Goal: Transaction & Acquisition: Book appointment/travel/reservation

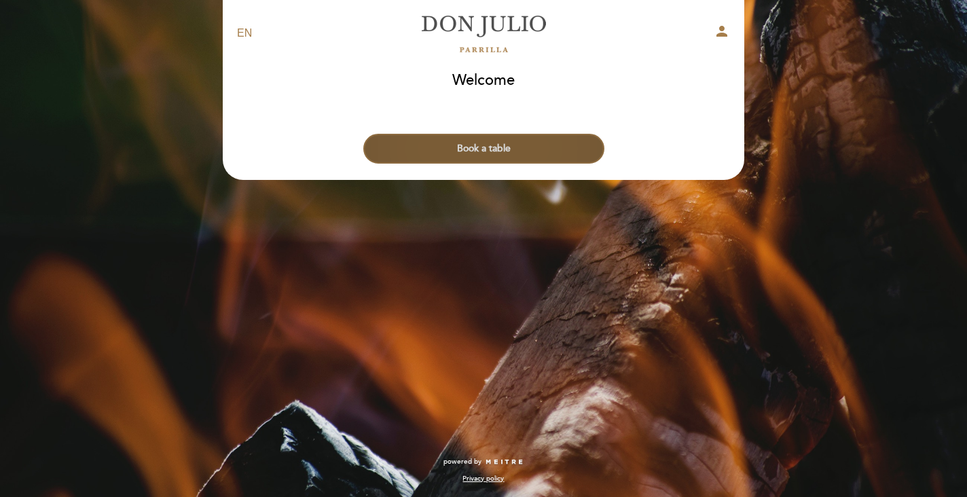
click at [485, 143] on button "Book a table" at bounding box center [483, 149] width 241 height 30
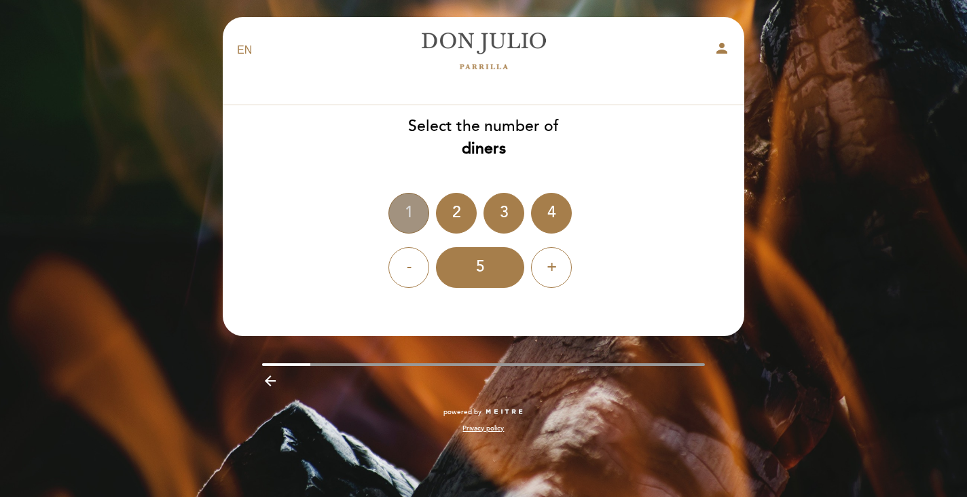
click at [416, 211] on div "1" at bounding box center [408, 213] width 41 height 41
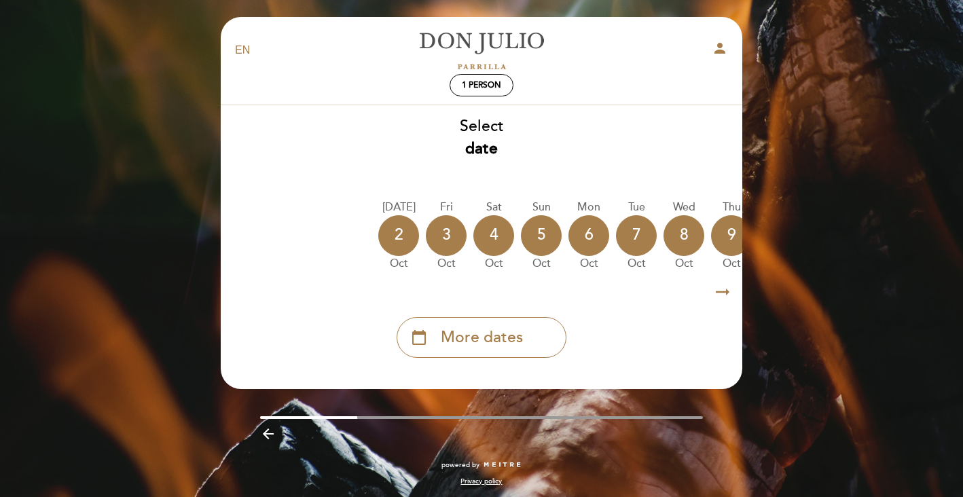
click at [723, 290] on icon "arrow_right_alt" at bounding box center [722, 292] width 20 height 29
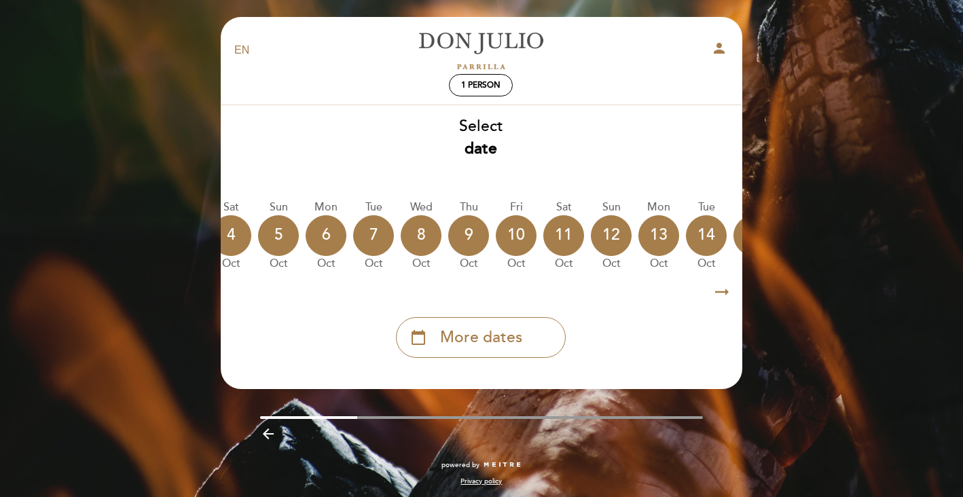
scroll to position [0, 396]
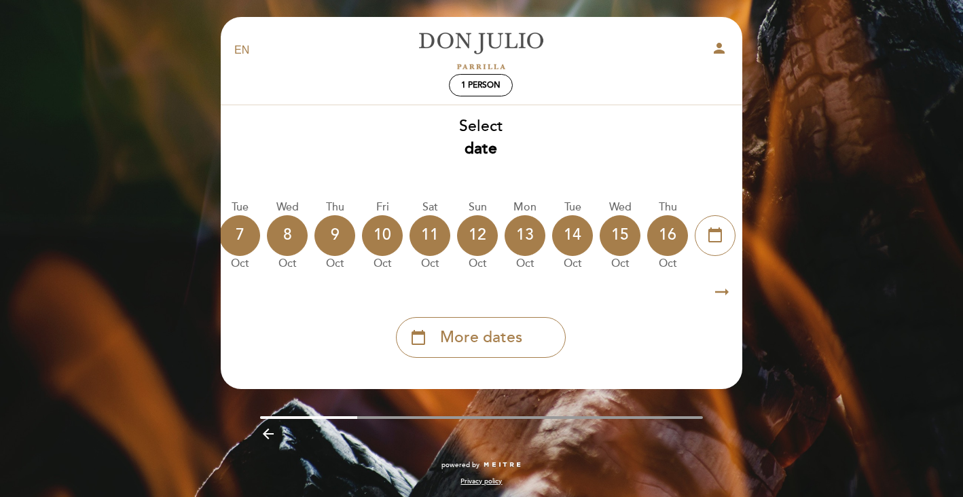
click at [720, 290] on icon "arrow_right_alt" at bounding box center [722, 292] width 20 height 29
click at [720, 242] on icon "calendar_today" at bounding box center [715, 234] width 16 height 23
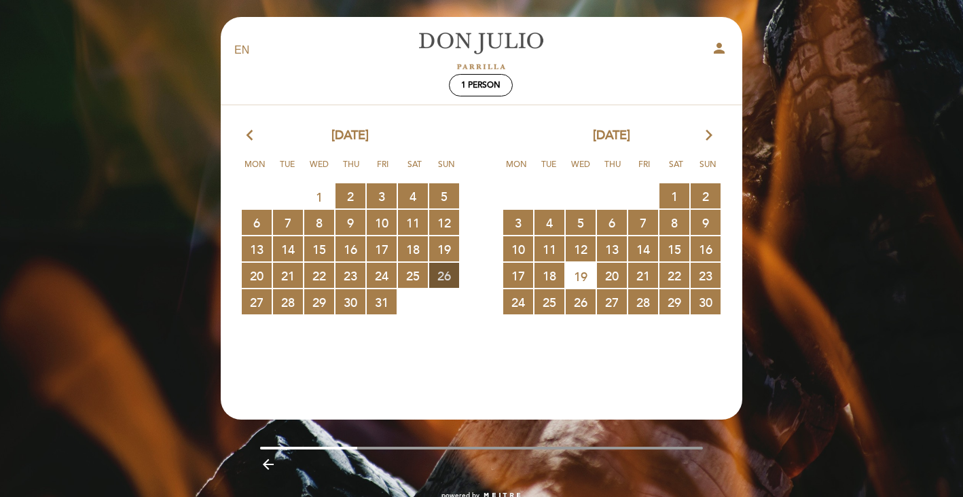
click at [442, 272] on span "26 RESERVATIONS AVAILABLE" at bounding box center [444, 275] width 30 height 25
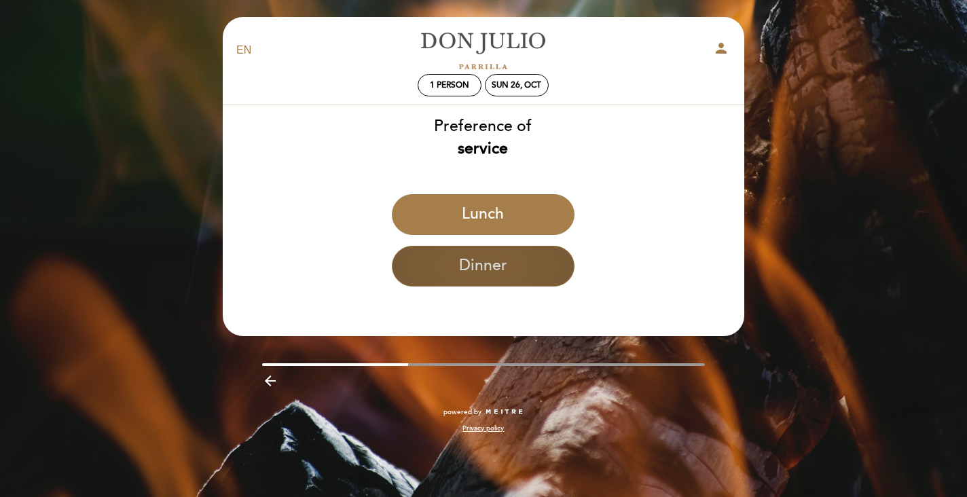
click at [544, 263] on button "Dinner" at bounding box center [483, 266] width 183 height 41
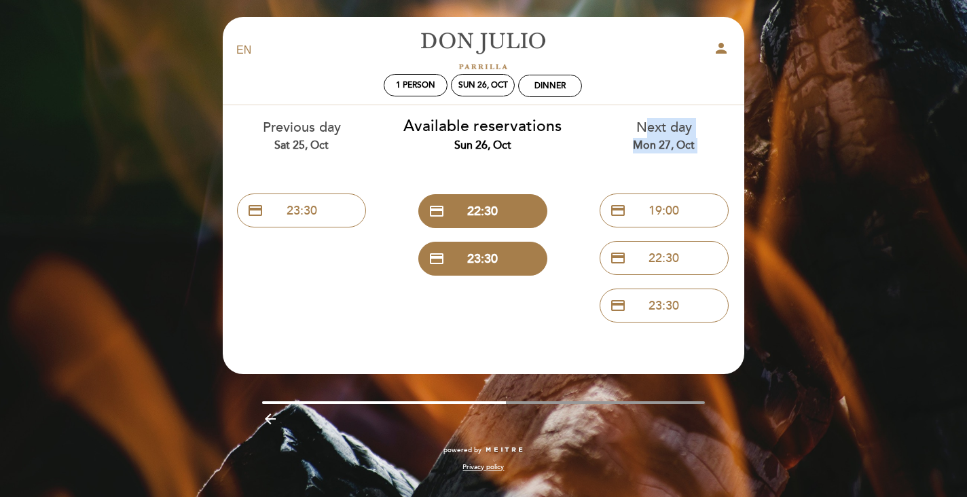
drag, startPoint x: 344, startPoint y: 270, endPoint x: 392, endPoint y: 270, distance: 48.2
click at [392, 270] on div "Previous day Sat 25, Oct credit_card 23:30 Available reservations Sun 26, Oct c…" at bounding box center [482, 217] width 543 height 224
click at [498, 88] on div "Sun 26, Oct" at bounding box center [483, 85] width 50 height 10
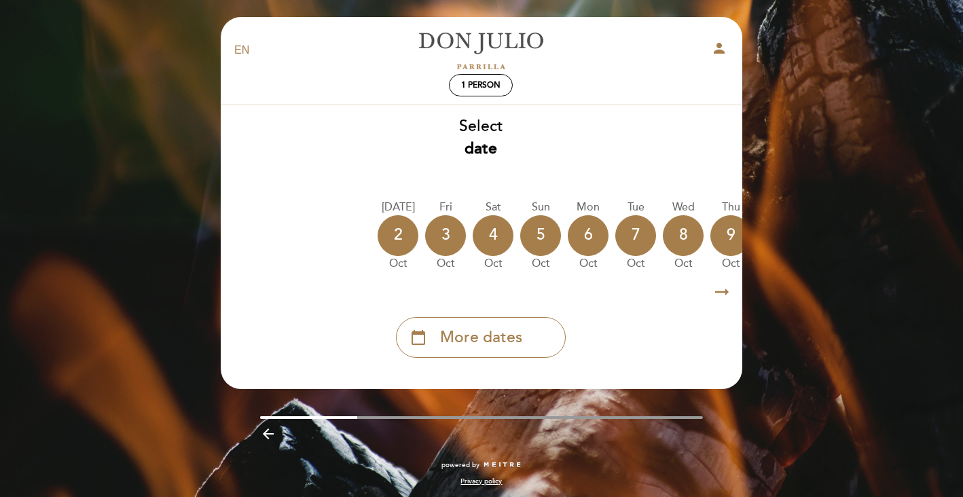
click at [726, 286] on icon "arrow_right_alt" at bounding box center [722, 292] width 20 height 29
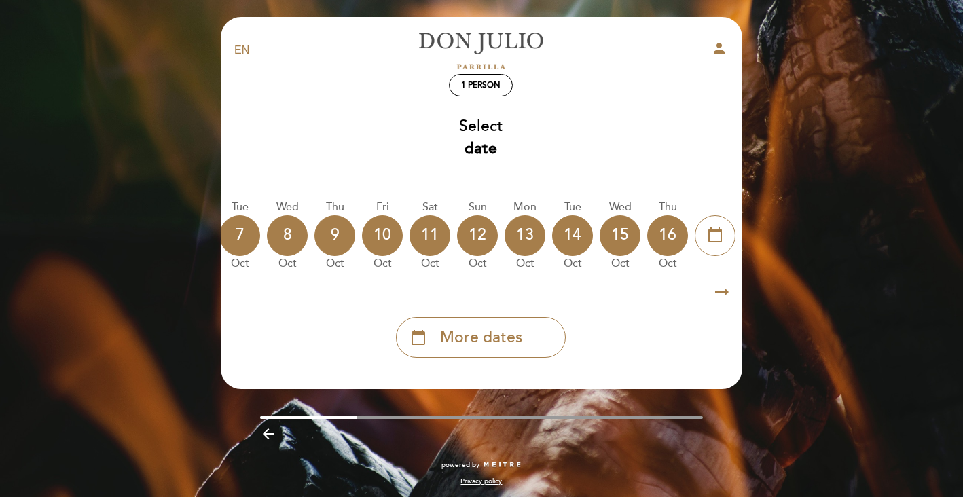
click at [725, 286] on icon "arrow_right_alt" at bounding box center [722, 292] width 20 height 29
click at [713, 238] on icon "calendar_today" at bounding box center [715, 234] width 16 height 23
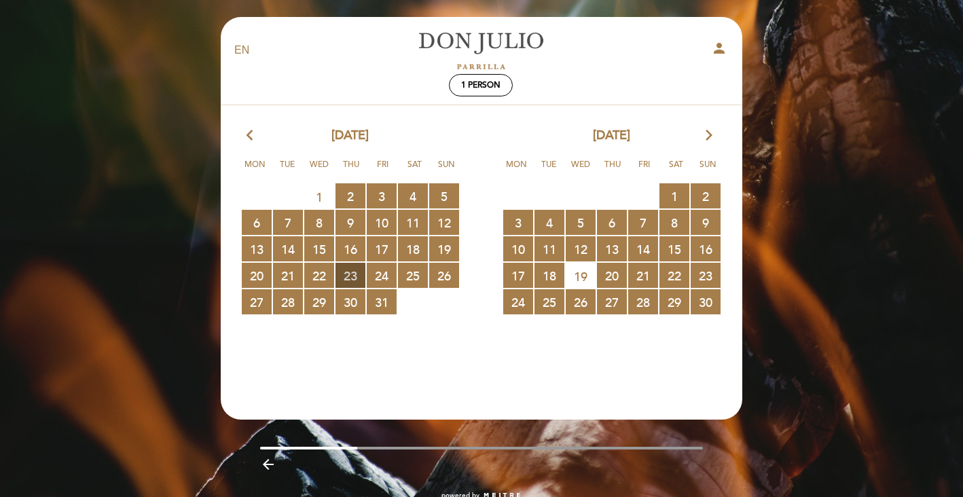
click at [360, 267] on span "23 RESERVATIONS AVAILABLE" at bounding box center [350, 275] width 30 height 25
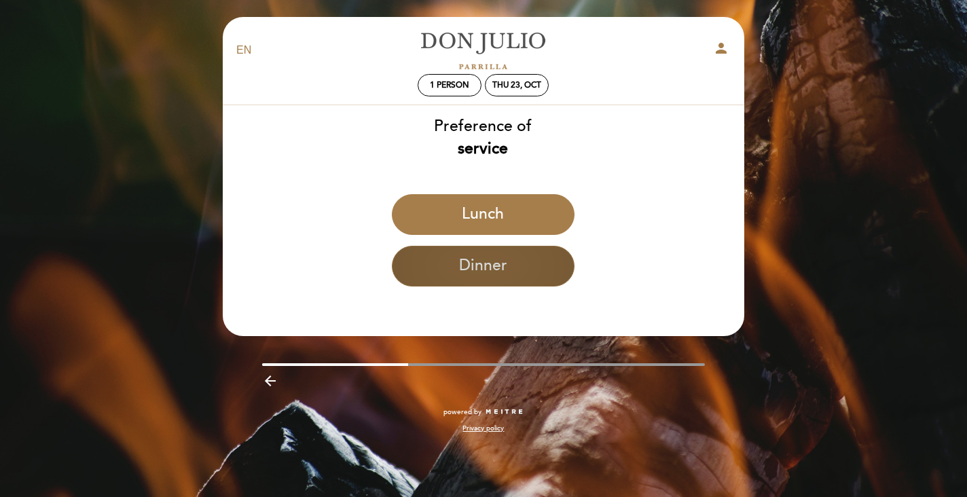
click at [528, 270] on button "Dinner" at bounding box center [483, 266] width 183 height 41
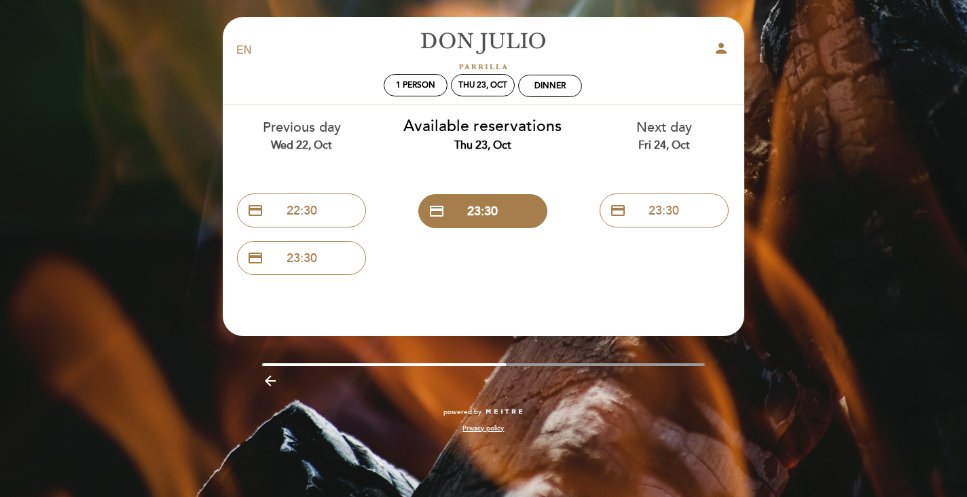
click at [558, 160] on div "Available reservations Thu 23, Oct credit_card 23:30" at bounding box center [482, 170] width 181 height 130
click at [487, 81] on div "Thu 23, Oct" at bounding box center [482, 85] width 49 height 10
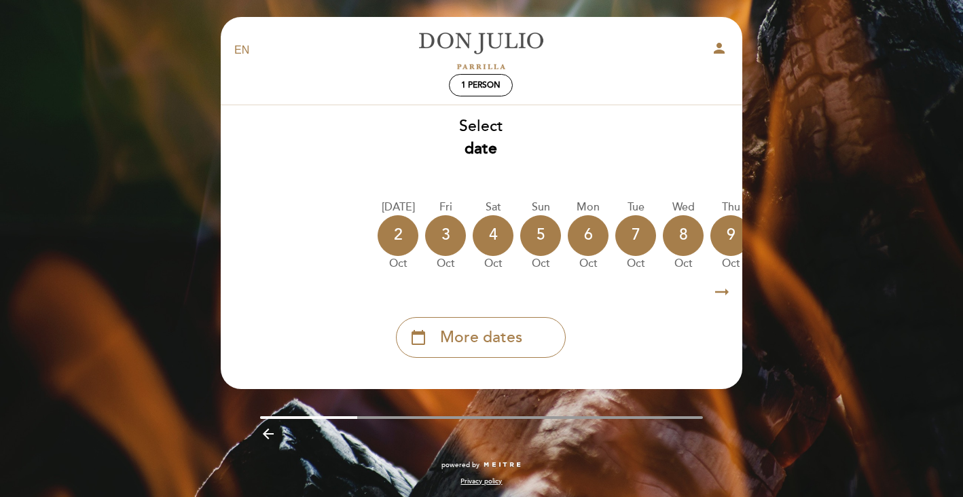
click at [720, 293] on icon "arrow_right_alt" at bounding box center [722, 292] width 20 height 29
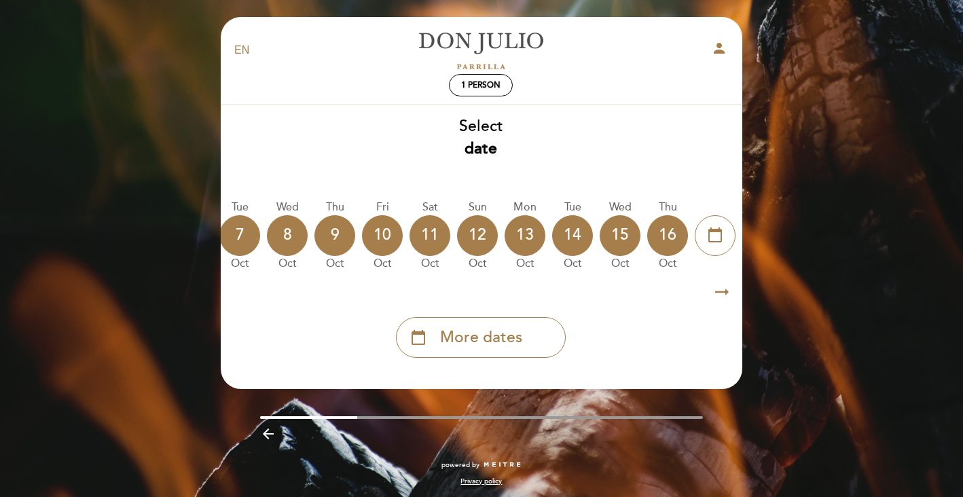
click at [720, 293] on icon "arrow_right_alt" at bounding box center [722, 292] width 20 height 29
click at [710, 229] on icon "calendar_today" at bounding box center [715, 234] width 16 height 23
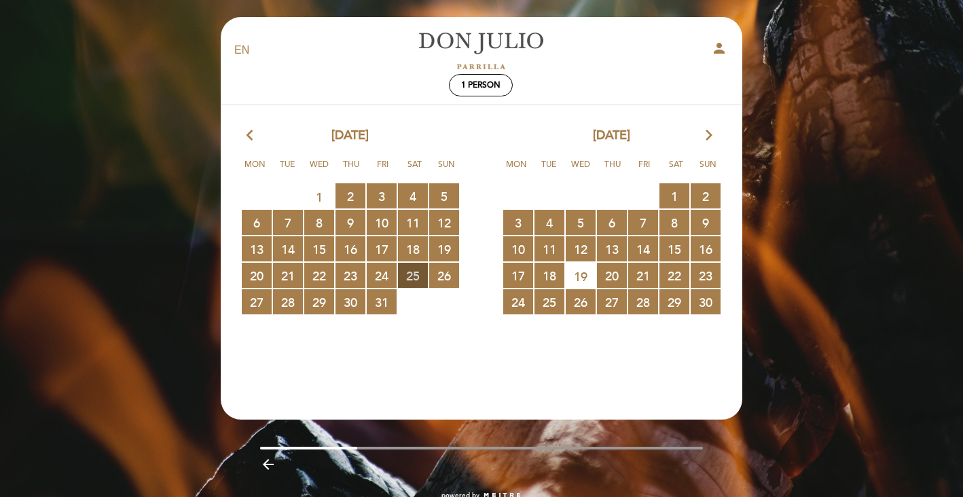
click at [412, 273] on span "25 RESERVATIONS AVAILABLE" at bounding box center [413, 275] width 30 height 25
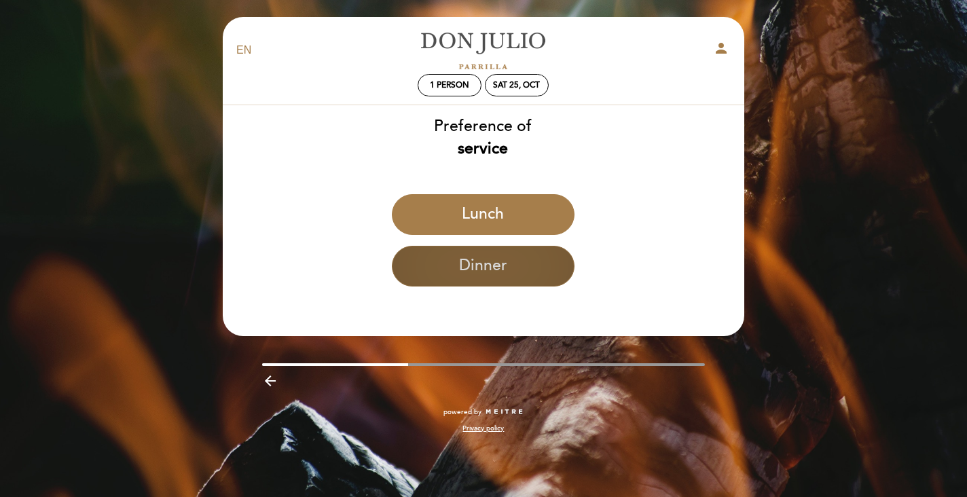
click at [464, 274] on button "Dinner" at bounding box center [483, 266] width 183 height 41
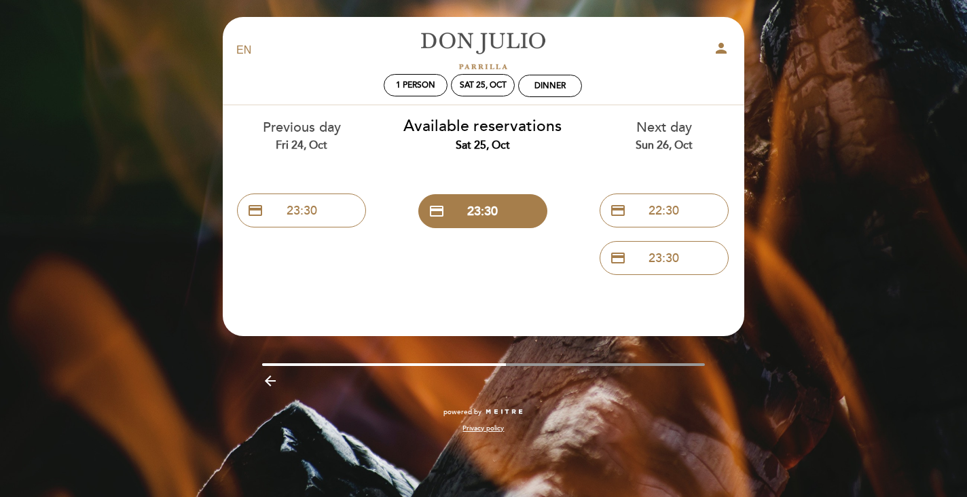
click at [575, 184] on div "Next day Sun 26, Oct credit_card 22:30 credit_card 23:30" at bounding box center [663, 193] width 181 height 177
click at [482, 63] on link "[PERSON_NAME]" at bounding box center [483, 50] width 170 height 37
click at [438, 89] on div "1 person" at bounding box center [415, 85] width 62 height 21
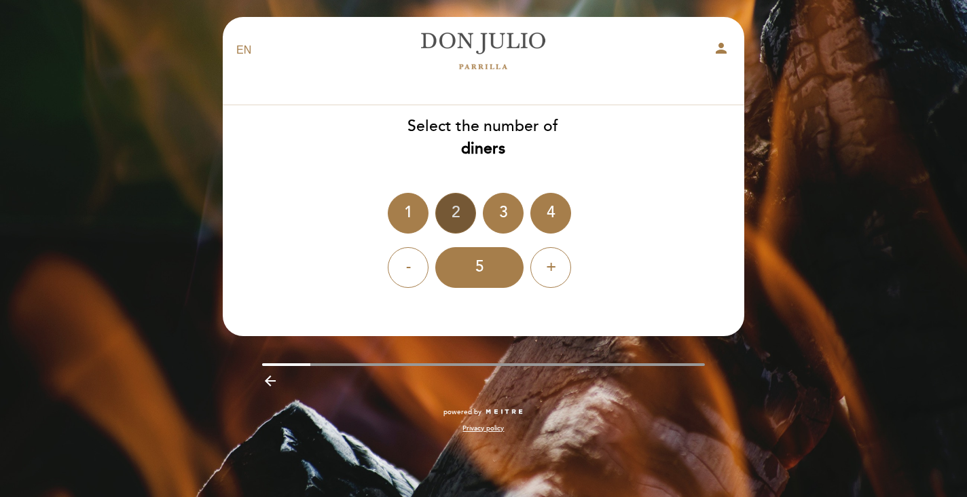
click at [451, 217] on div "2" at bounding box center [455, 213] width 41 height 41
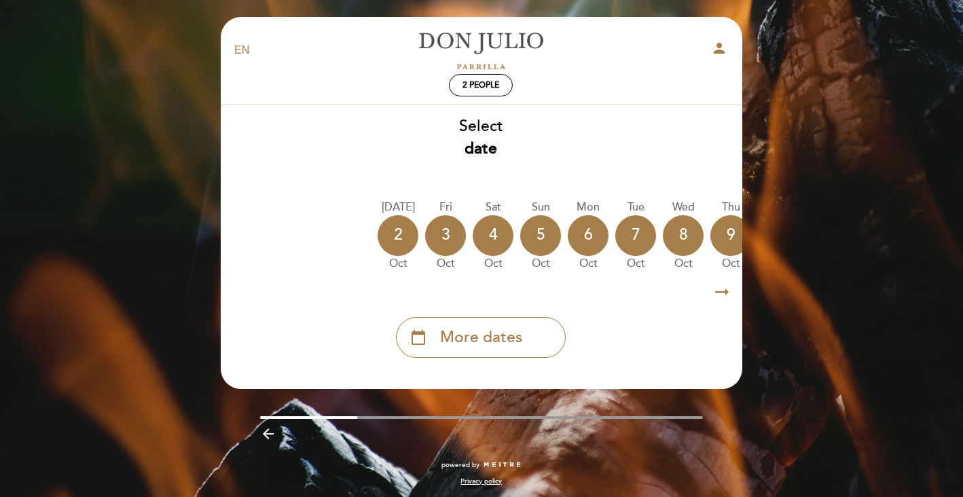
click at [719, 290] on icon "arrow_right_alt" at bounding box center [722, 292] width 20 height 29
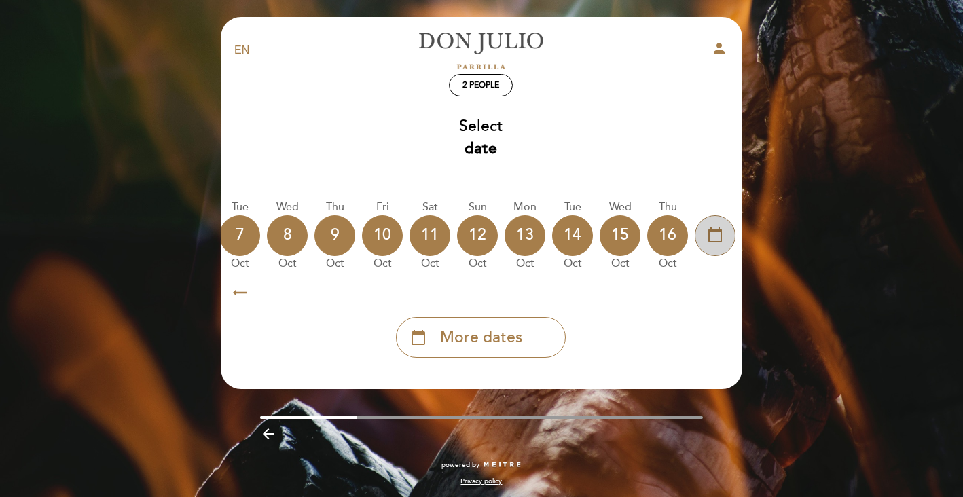
click at [722, 239] on icon "calendar_today" at bounding box center [715, 234] width 16 height 23
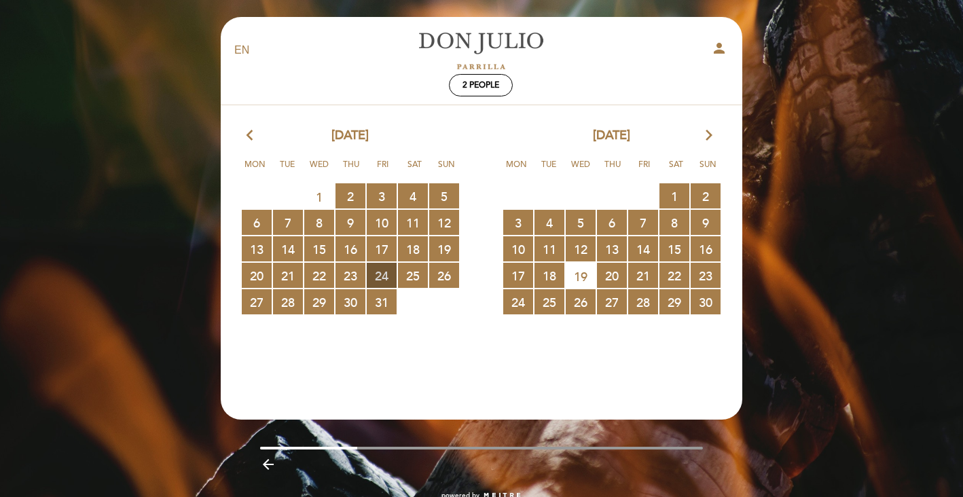
click at [370, 274] on span "24 RESERVATIONS AVAILABLE" at bounding box center [382, 275] width 30 height 25
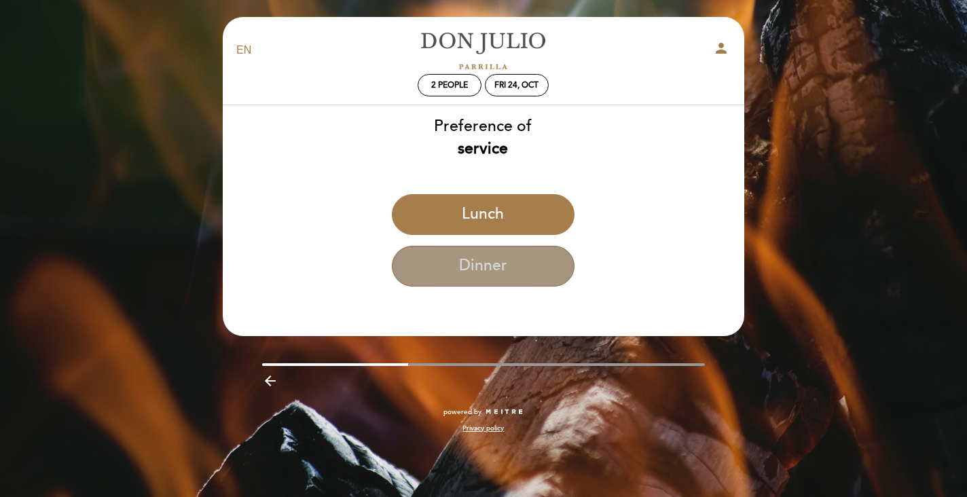
click at [422, 278] on button "Dinner" at bounding box center [483, 266] width 183 height 41
